Goal: Information Seeking & Learning: Learn about a topic

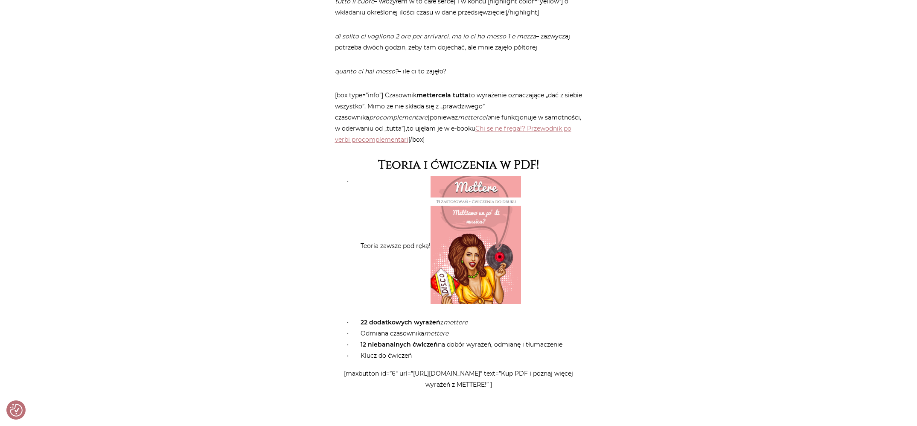
scroll to position [2456, 0]
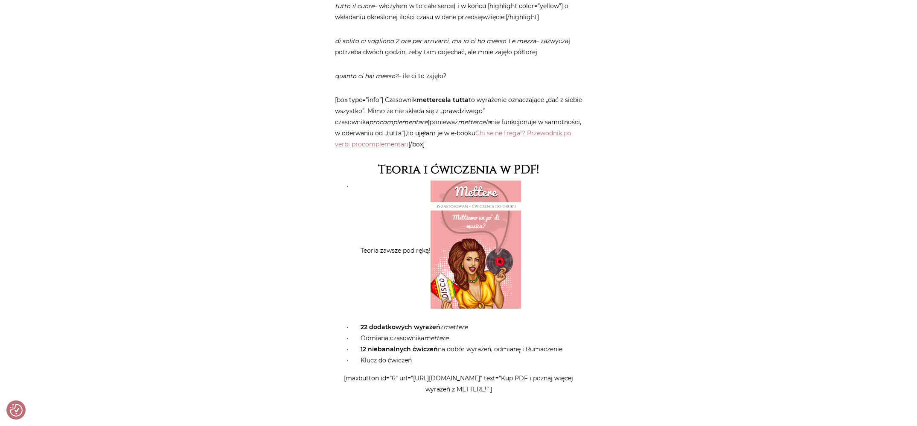
click at [469, 225] on img at bounding box center [475, 244] width 90 height 128
click at [468, 200] on img at bounding box center [475, 244] width 90 height 128
click at [472, 191] on img at bounding box center [475, 244] width 90 height 128
click at [475, 168] on strong "Teoria i ćwiczenia w PDF!" at bounding box center [458, 170] width 161 height 16
click at [526, 129] on link "Chi se ne frega!? Przewodnik po verbi procomplementari" at bounding box center [453, 138] width 236 height 19
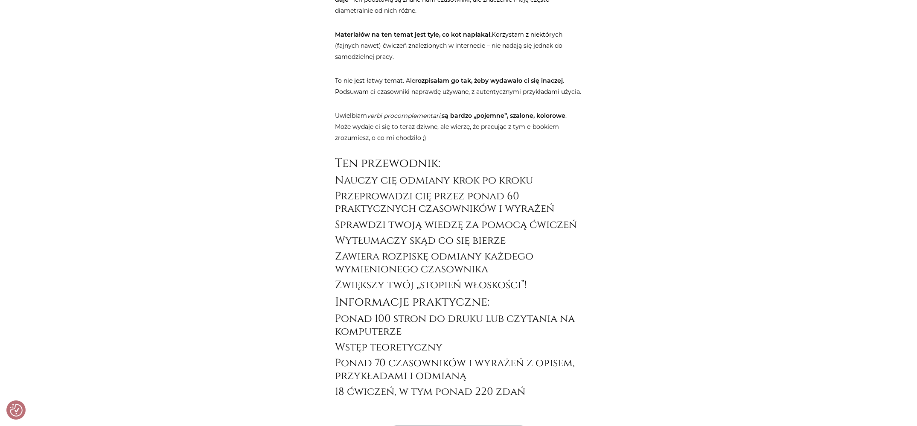
scroll to position [832, 0]
